Goal: Communication & Community: Answer question/provide support

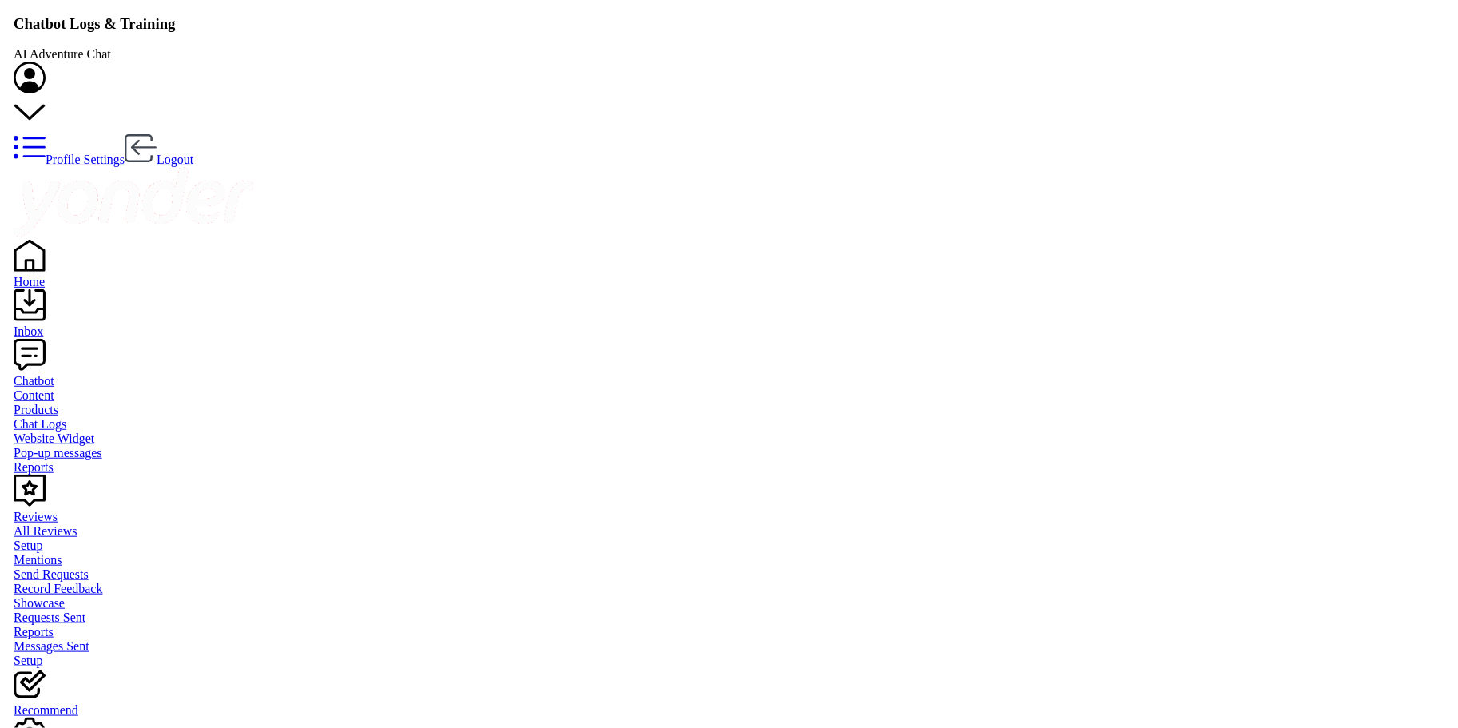
scroll to position [546, 1232]
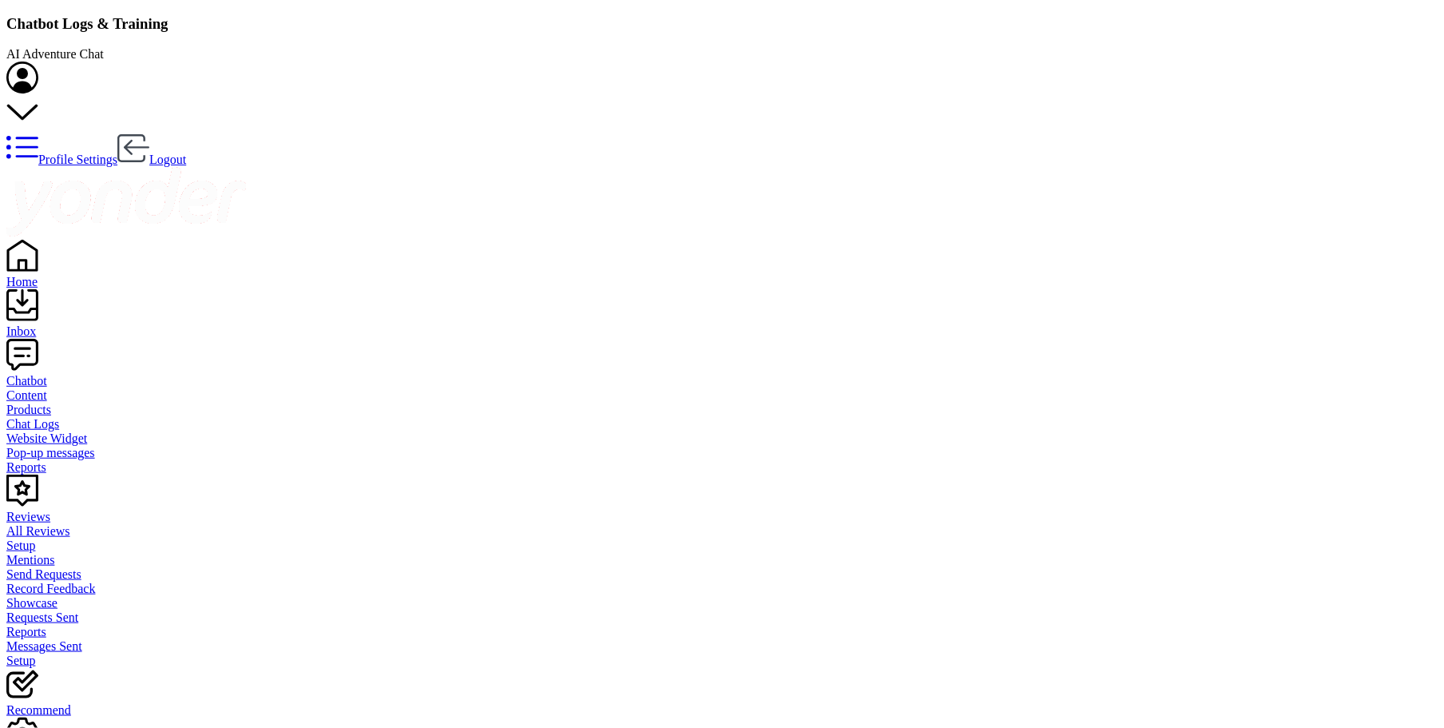
click at [46, 324] on div "Inbox" at bounding box center [721, 331] width 1431 height 14
